Goal: Task Accomplishment & Management: Use online tool/utility

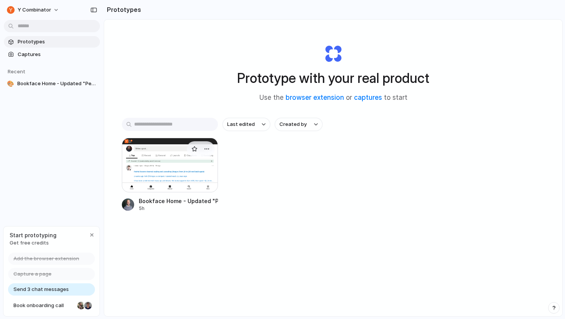
click at [165, 166] on div at bounding box center [170, 165] width 96 height 55
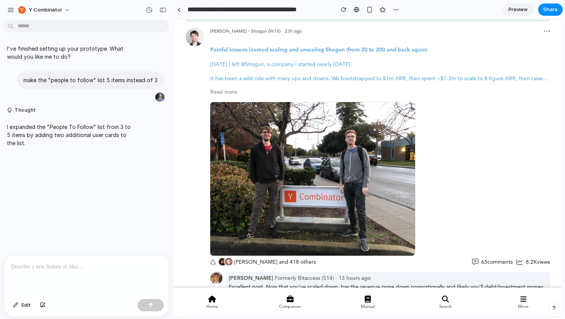
scroll to position [78, 0]
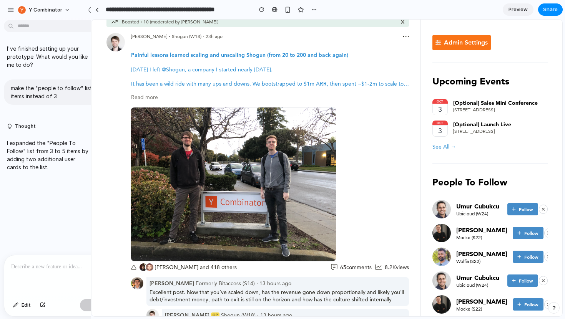
drag, startPoint x: 173, startPoint y: 72, endPoint x: 91, endPoint y: 75, distance: 81.9
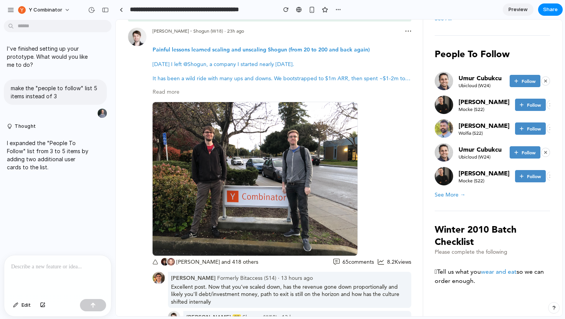
scroll to position [0, 0]
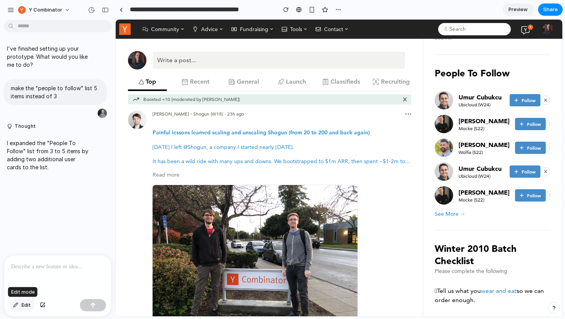
click at [27, 307] on span "Edit" at bounding box center [26, 306] width 9 height 8
click at [252, 81] on div at bounding box center [339, 168] width 446 height 297
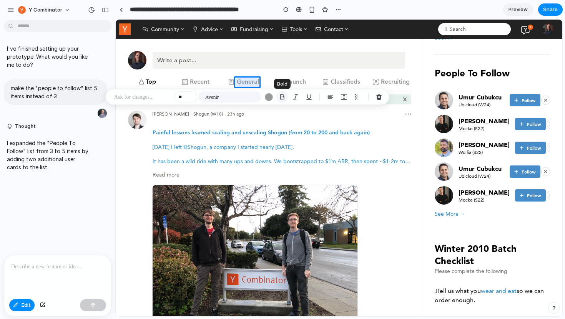
click at [284, 100] on div "button" at bounding box center [282, 97] width 7 height 7
click at [378, 100] on div "button" at bounding box center [379, 97] width 7 height 7
